Goal: Download file/media

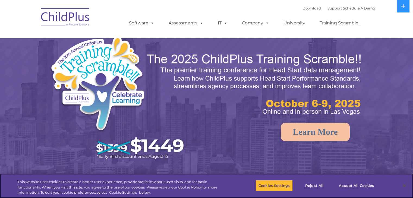
select select "MEDIUM"
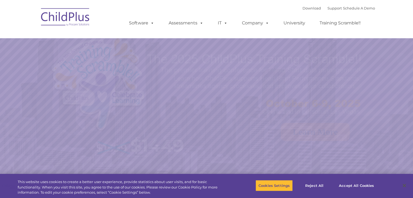
select select "MEDIUM"
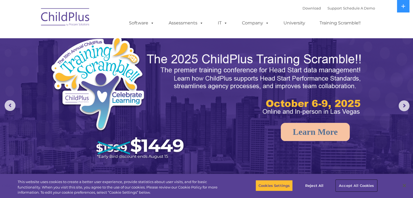
click at [350, 183] on button "Accept All Cookies" at bounding box center [356, 185] width 41 height 11
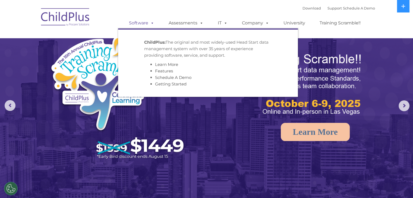
click at [132, 26] on link "Software" at bounding box center [141, 23] width 36 height 11
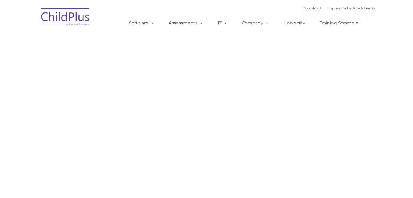
type input ""
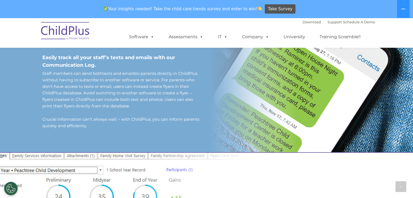
scroll to position [702, 0]
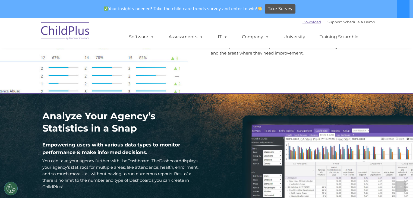
click at [302, 24] on link "Download" at bounding box center [311, 22] width 18 height 4
click at [302, 20] on link "Download" at bounding box center [311, 22] width 18 height 4
